Goal: Check status

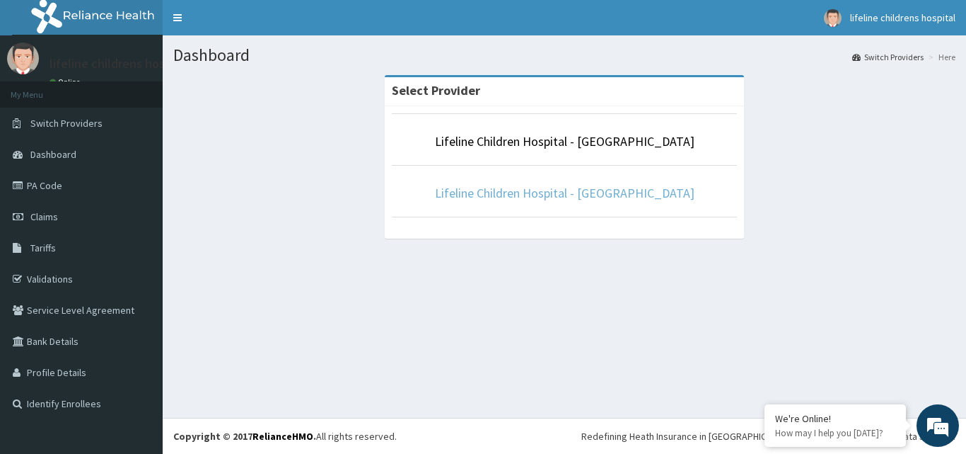
click at [636, 195] on link "Lifeline Children Hospital - [GEOGRAPHIC_DATA]" at bounding box center [565, 193] width 260 height 16
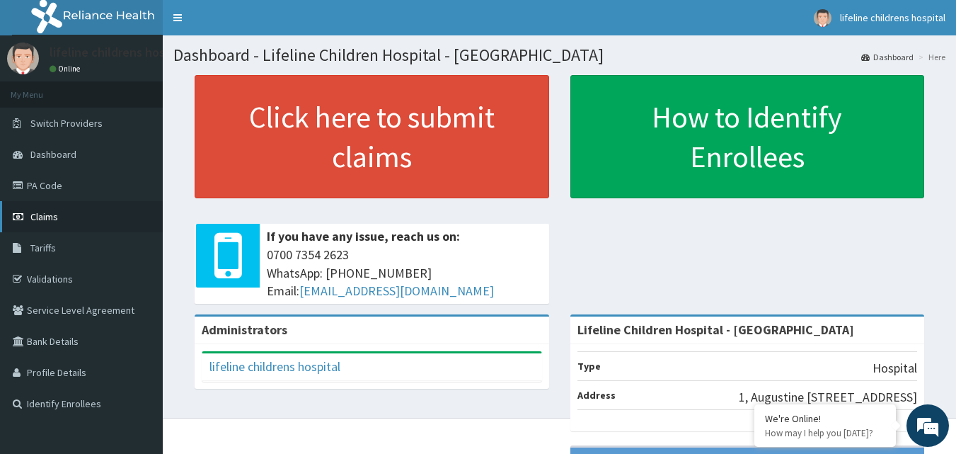
click at [69, 212] on link "Claims" at bounding box center [81, 216] width 163 height 31
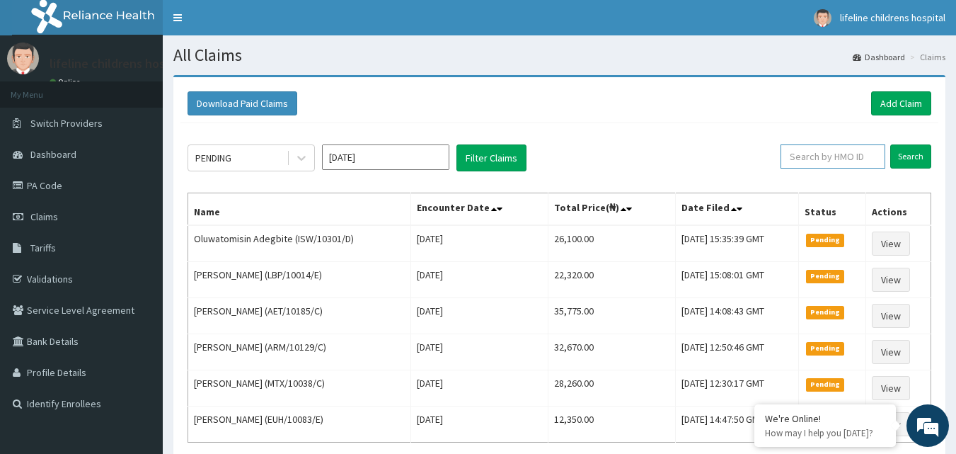
click at [841, 154] on input "text" at bounding box center [832, 156] width 105 height 24
paste input "QTT/10093/B"
type input "QTT/10093/B"
click at [911, 154] on input "Search" at bounding box center [910, 156] width 41 height 24
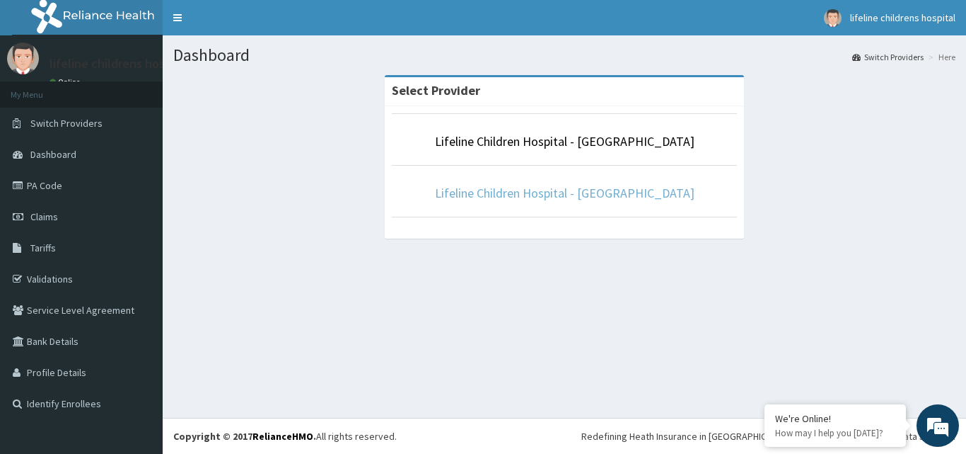
click at [599, 198] on link "Lifeline Children Hospital - [GEOGRAPHIC_DATA]" at bounding box center [565, 193] width 260 height 16
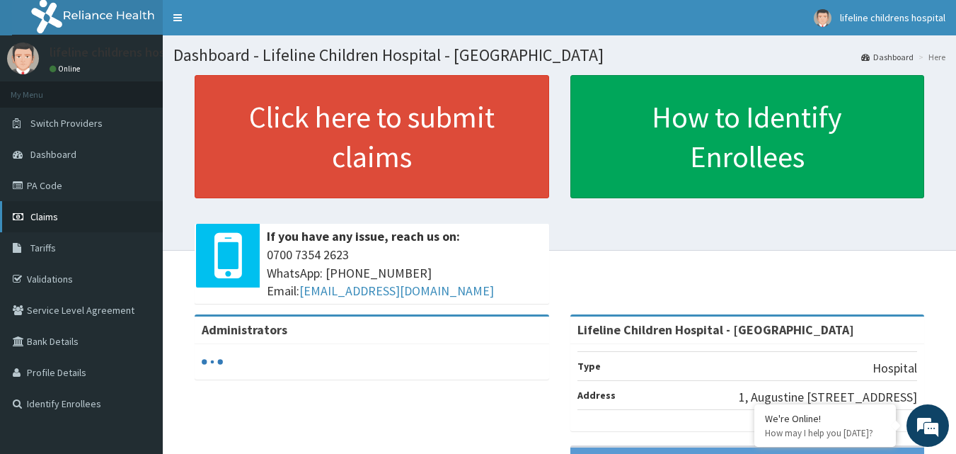
click at [61, 217] on link "Claims" at bounding box center [81, 216] width 163 height 31
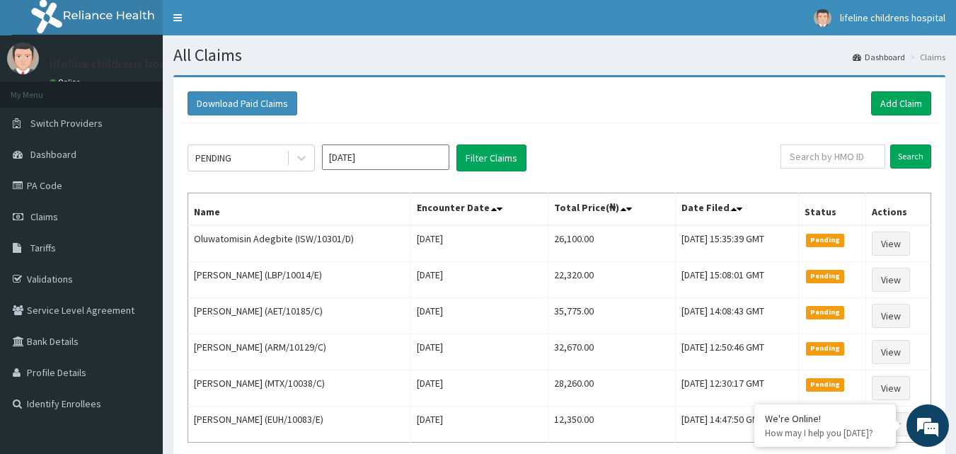
drag, startPoint x: 836, startPoint y: 161, endPoint x: 737, endPoint y: 93, distance: 120.7
click at [737, 93] on div "Download Paid Claims Add Claim" at bounding box center [559, 103] width 744 height 24
click at [823, 151] on input "text" at bounding box center [832, 156] width 105 height 24
paste input "QTT/10093/B"
type input "QTT/10093/B"
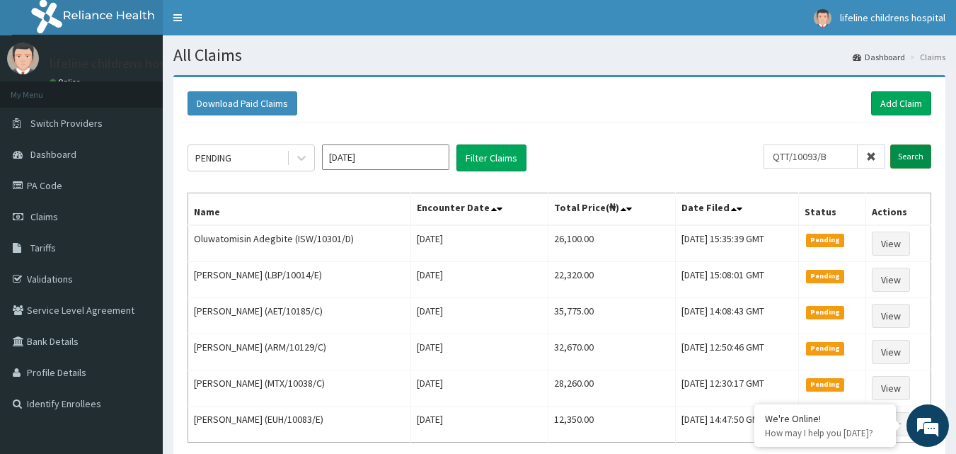
click at [905, 155] on input "Search" at bounding box center [910, 156] width 41 height 24
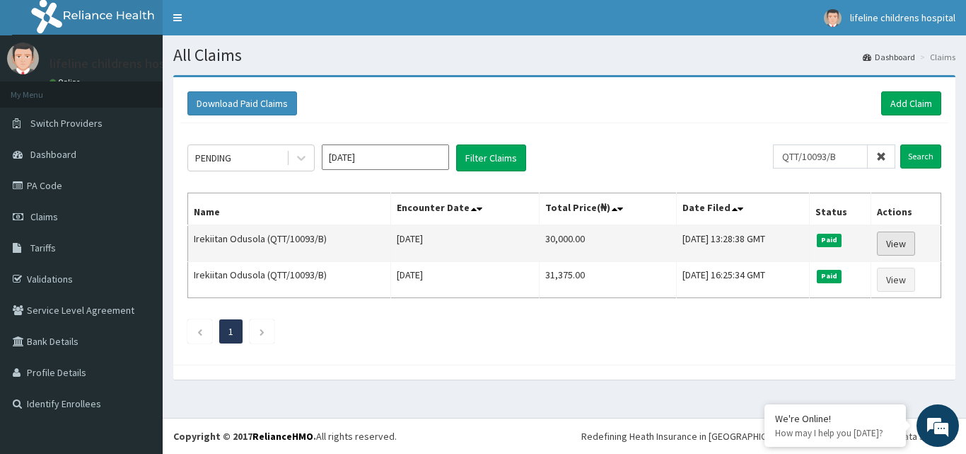
click at [894, 238] on link "View" at bounding box center [896, 243] width 38 height 24
